Goal: Information Seeking & Learning: Learn about a topic

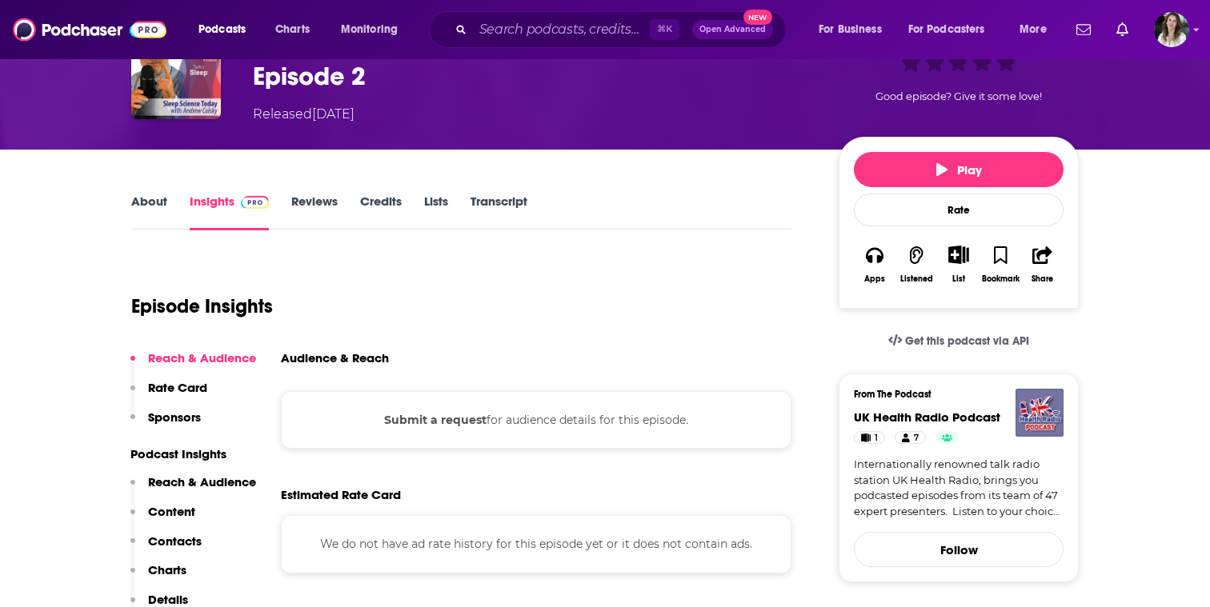
scroll to position [122, 0]
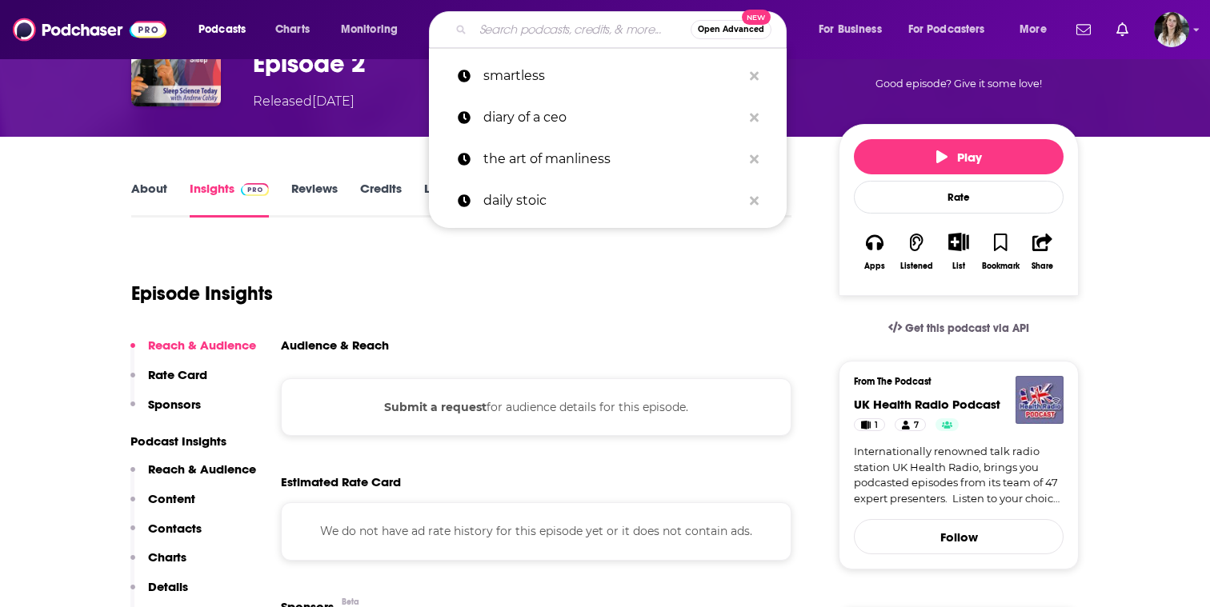
click at [523, 26] on input "Search podcasts, credits, & more..." at bounding box center [582, 30] width 218 height 26
paste input "Sleep Science [DATE]"
type input "Sleep Science [DATE]"
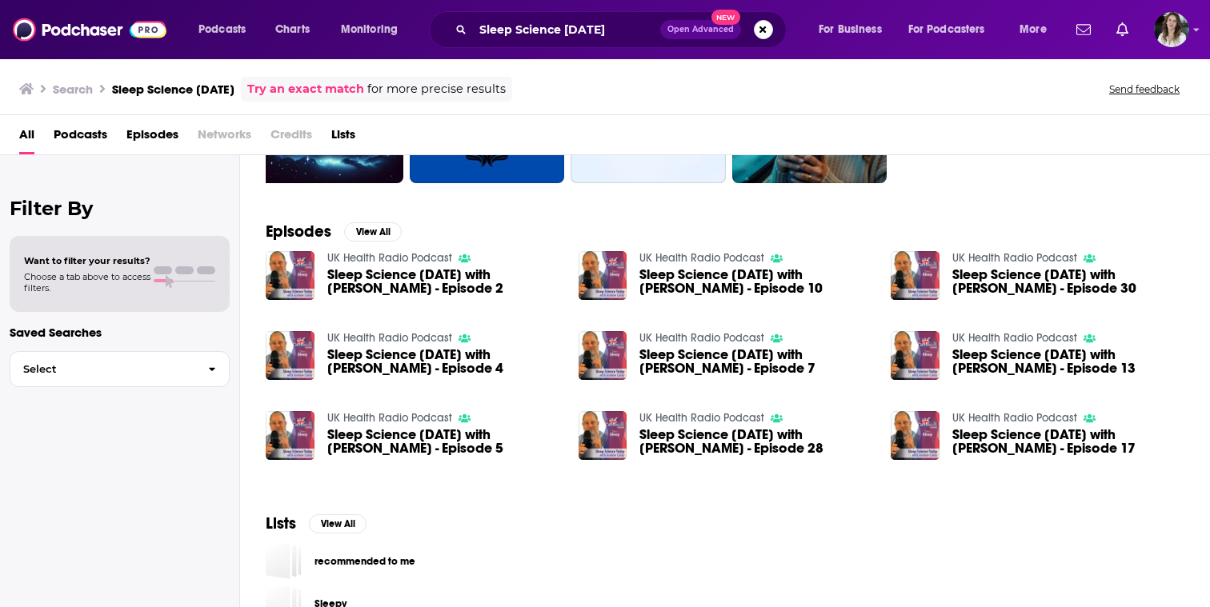
scroll to position [250, 0]
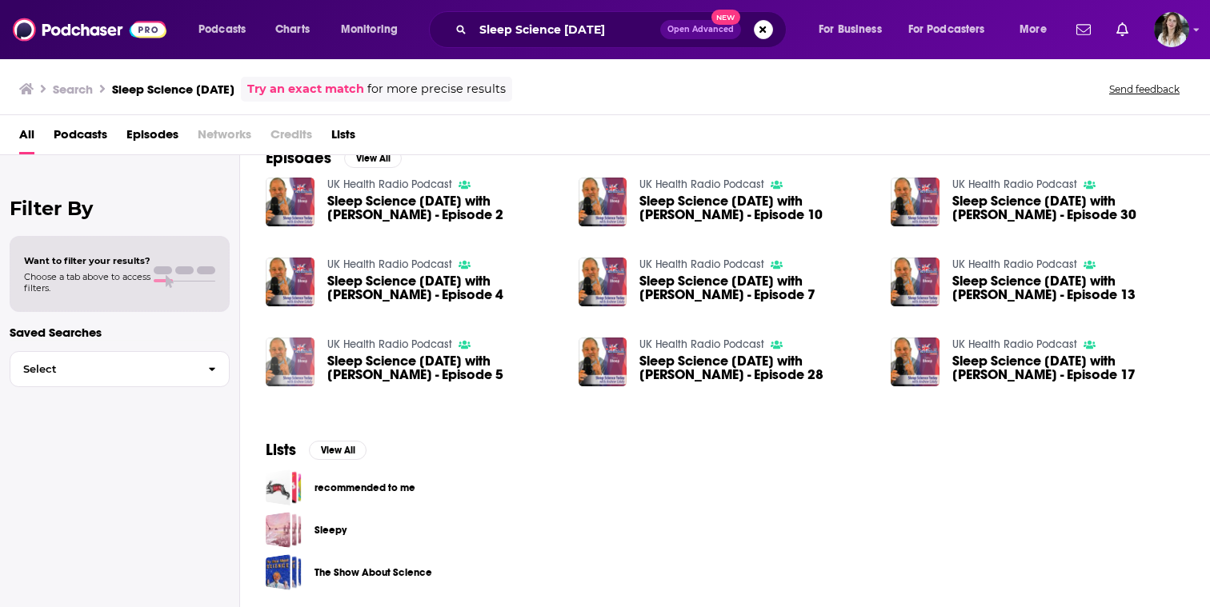
click at [285, 359] on img "Sleep Science Today with Andrew Colsky - Episode 5" at bounding box center [290, 362] width 49 height 49
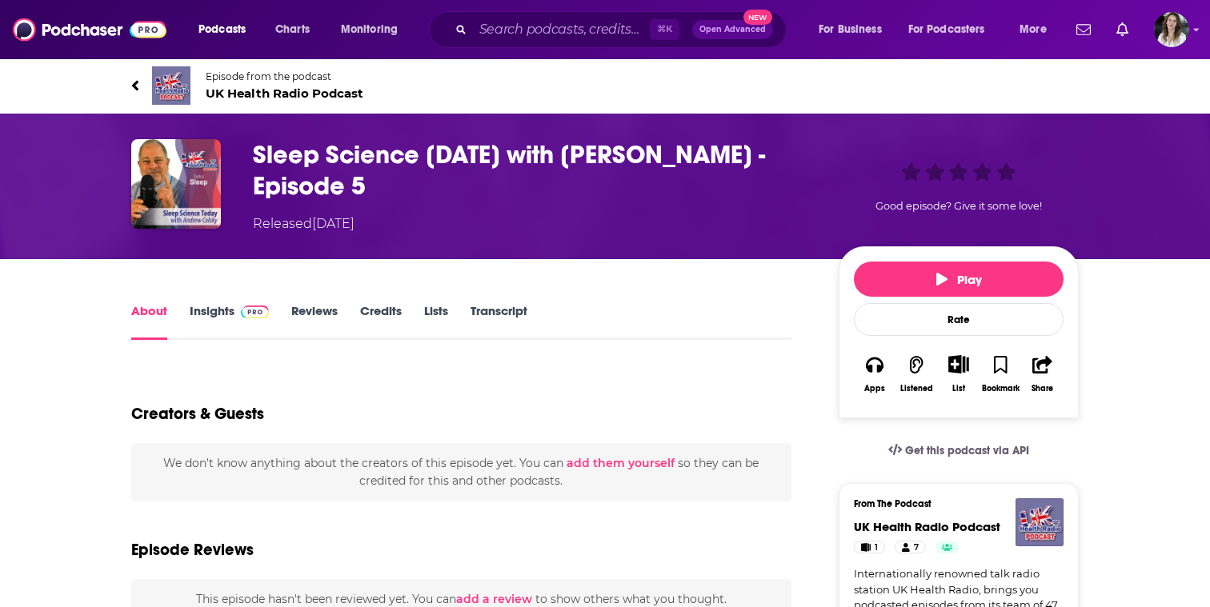
click at [297, 326] on link "Reviews" at bounding box center [314, 321] width 46 height 37
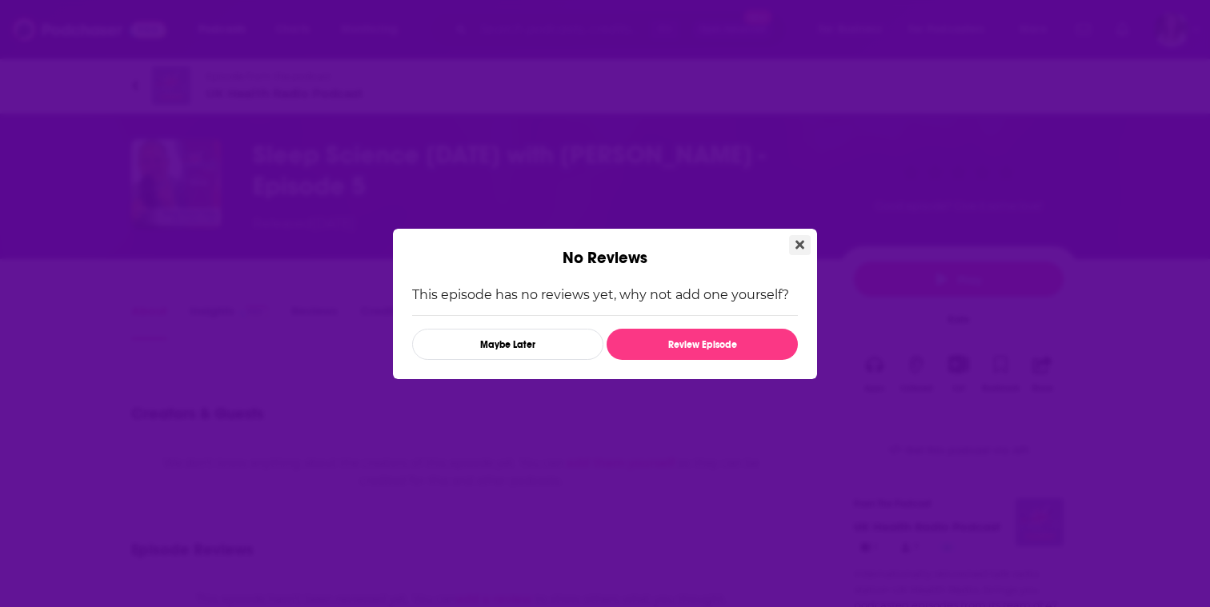
click at [801, 239] on icon "Close" at bounding box center [799, 244] width 9 height 13
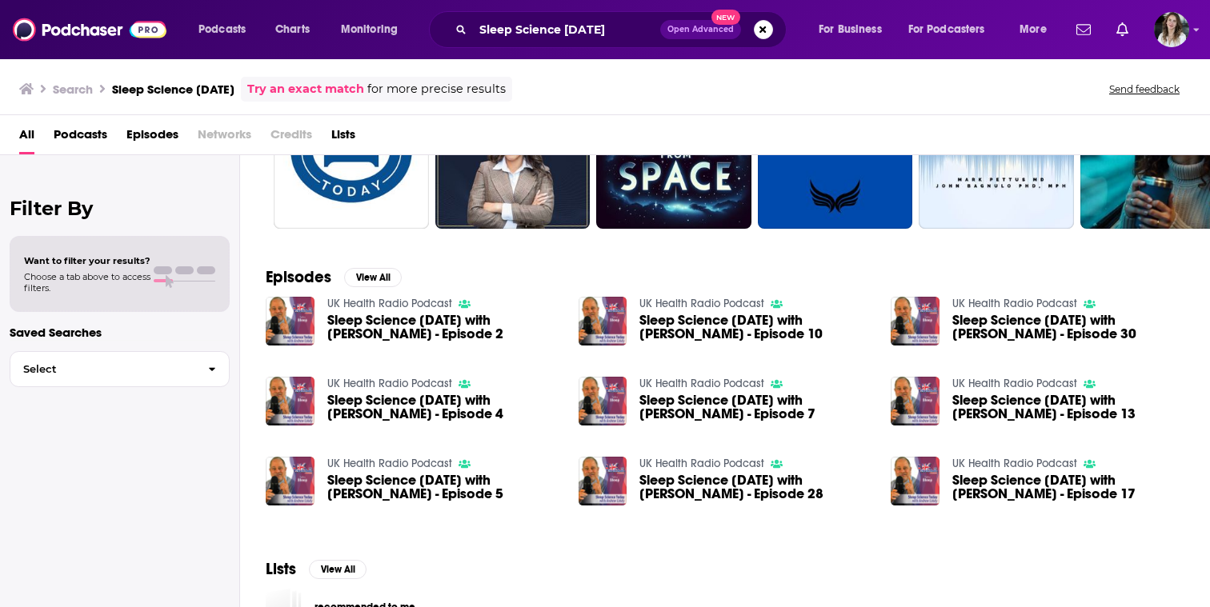
scroll to position [170, 0]
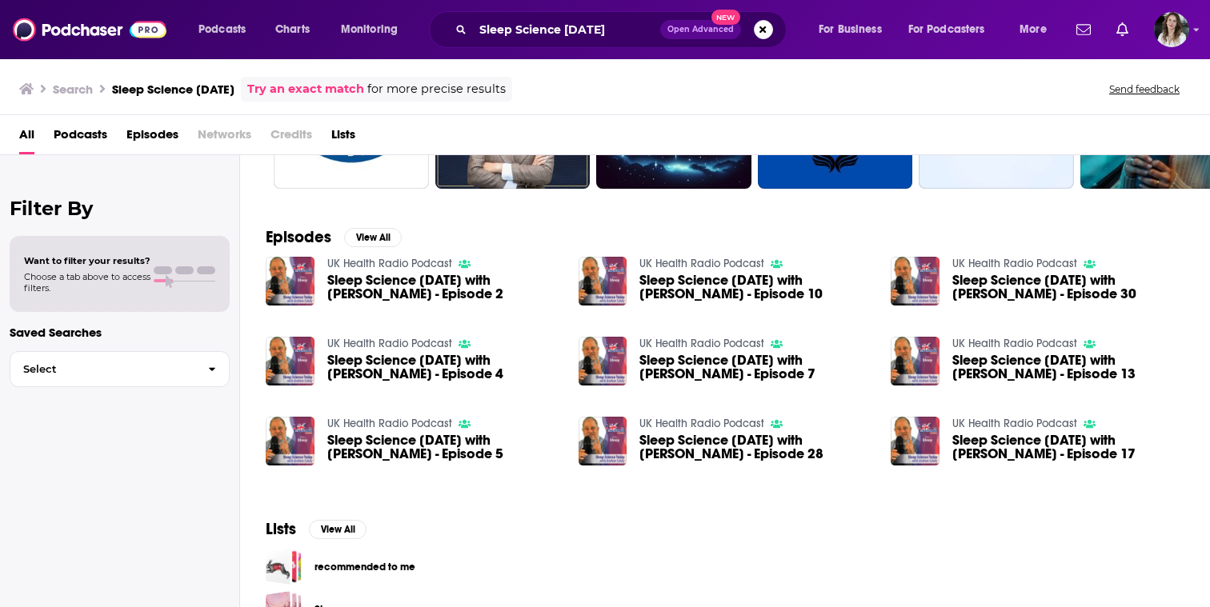
click at [678, 286] on span "Sleep Science [DATE] with [PERSON_NAME] - Episode 10" at bounding box center [755, 287] width 232 height 27
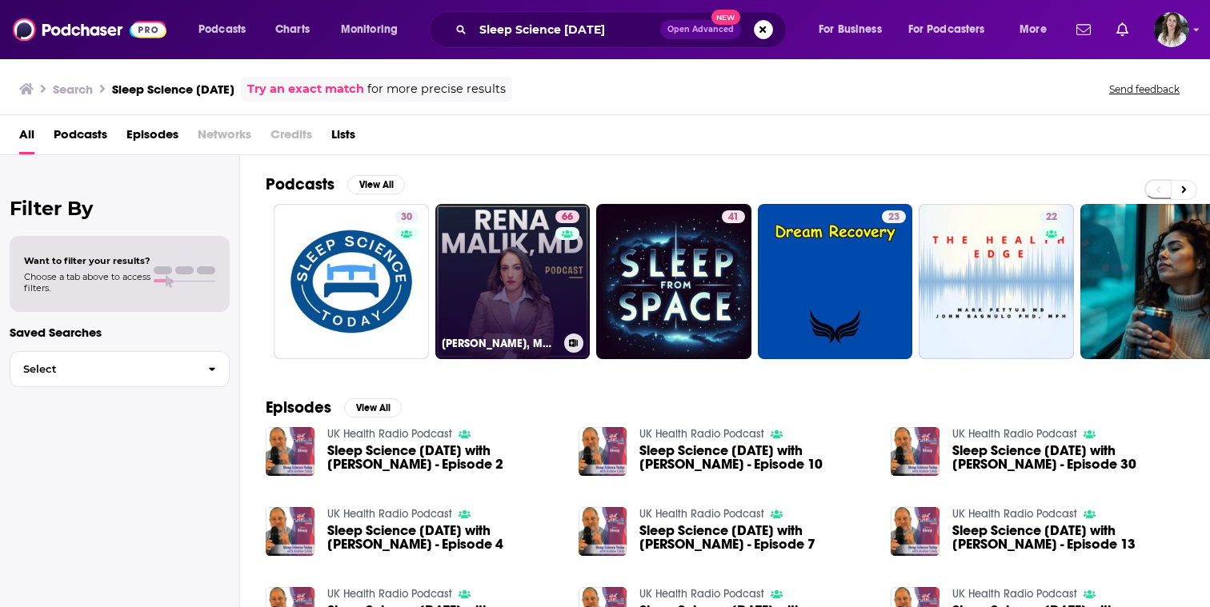
scroll to position [250, 0]
